Goal: Navigation & Orientation: Find specific page/section

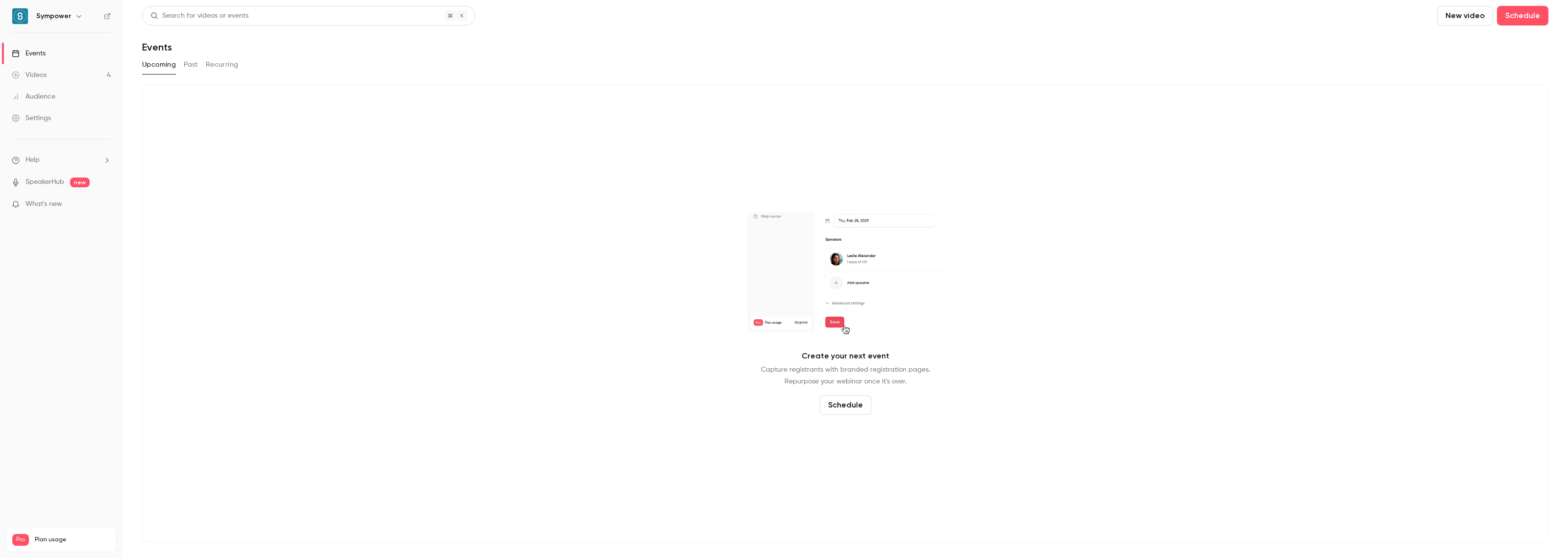
click at [191, 64] on button "Past" at bounding box center [191, 64] width 15 height 15
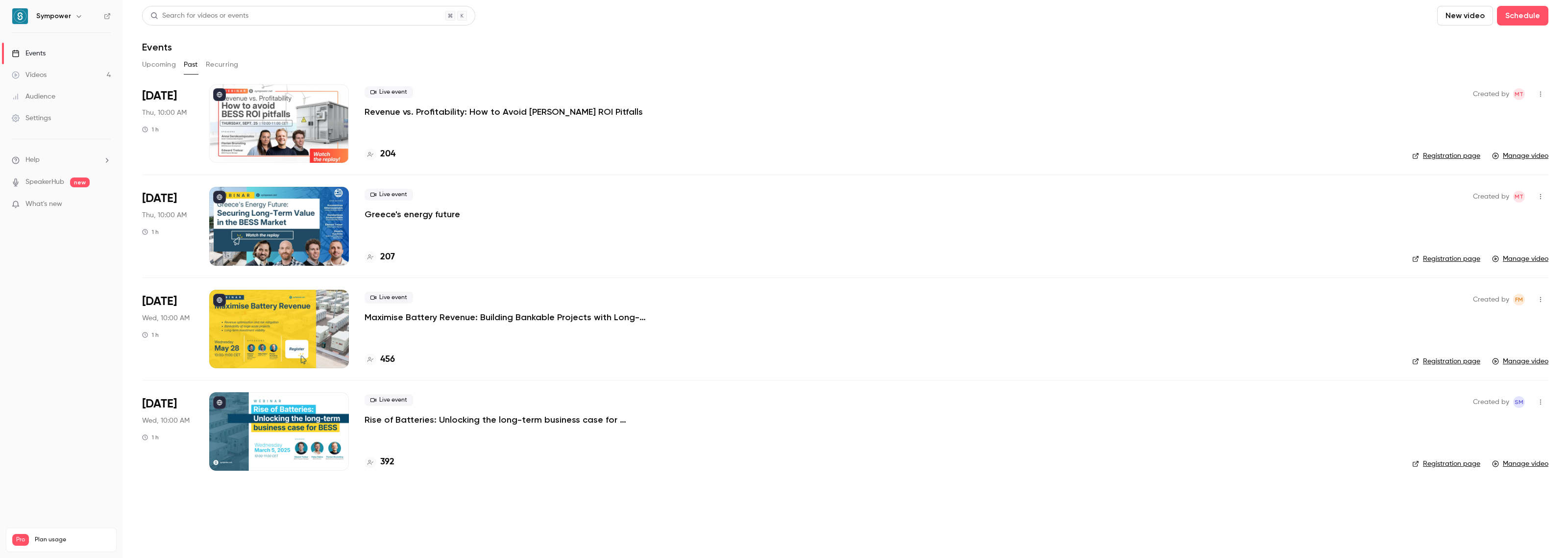
click at [69, 76] on link "Videos 4" at bounding box center [61, 75] width 122 height 22
